Goal: Find specific page/section: Find specific page/section

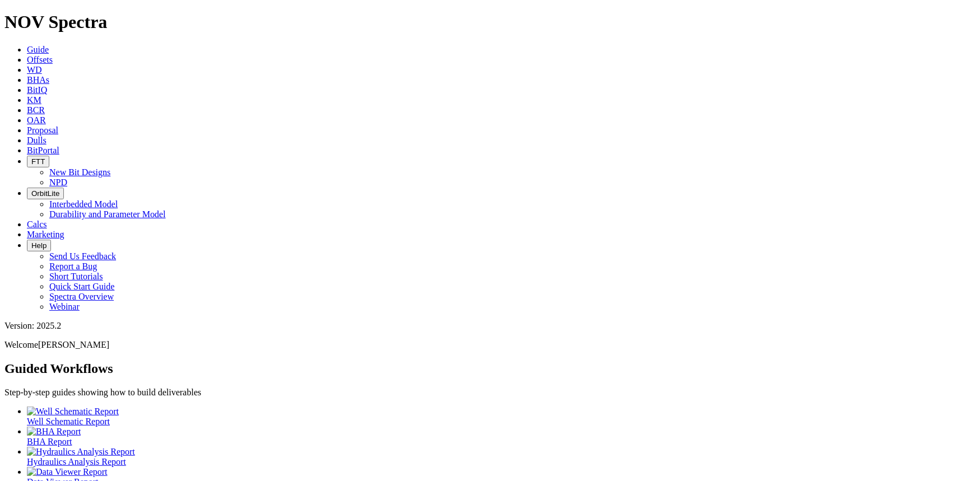
click at [27, 136] on icon at bounding box center [27, 141] width 0 height 10
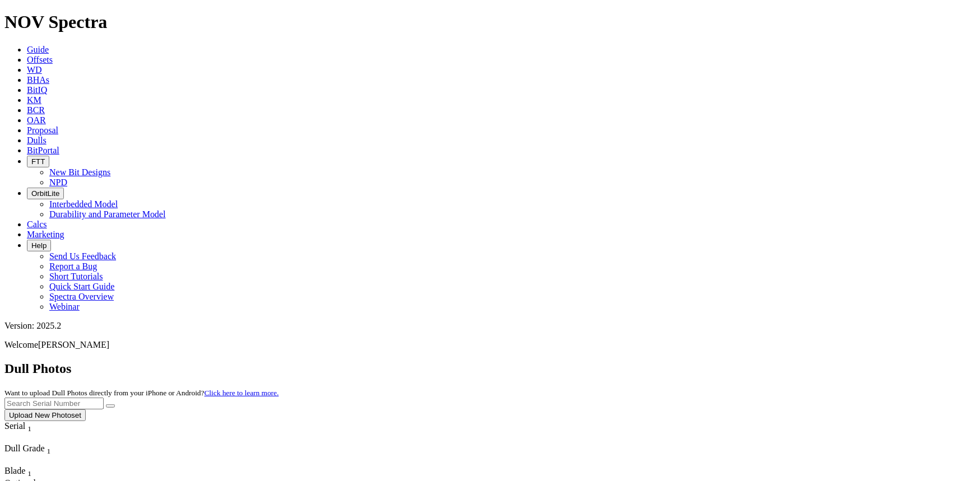
click at [104, 398] on input "text" at bounding box center [53, 404] width 99 height 12
type input "A316686"
click at [106, 405] on button "submit" at bounding box center [110, 406] width 9 height 3
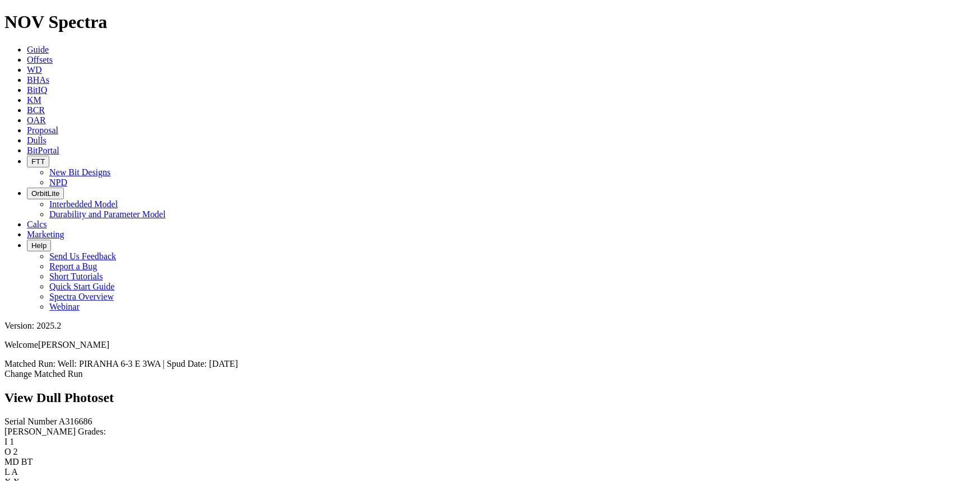
scroll to position [101, 0]
